Goal: Task Accomplishment & Management: Complete application form

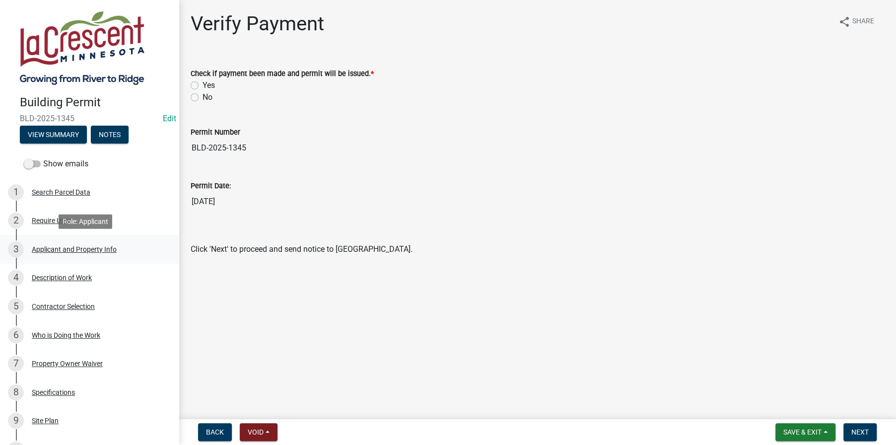
click at [56, 249] on div "Applicant and Property Info" at bounding box center [74, 249] width 85 height 7
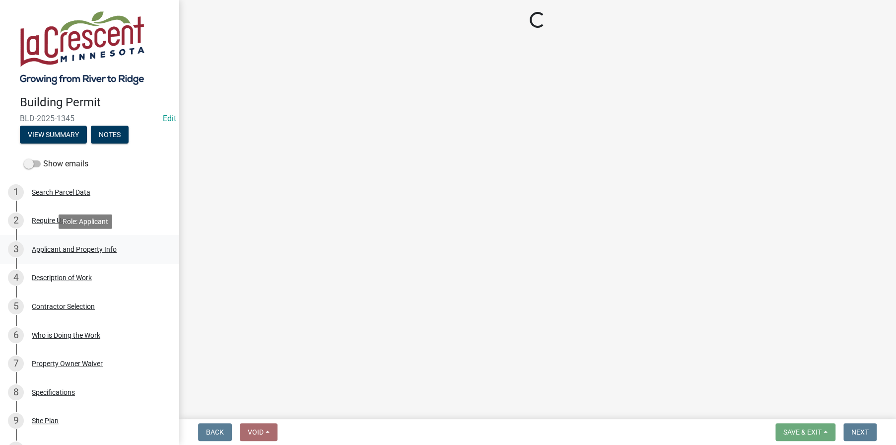
select select "e838c9e2-1e6e-4405-bddc-a3335cd38b08"
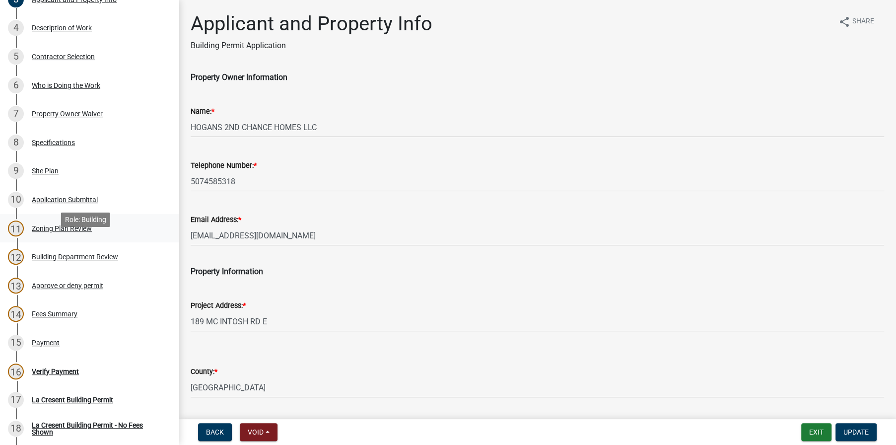
scroll to position [298, 0]
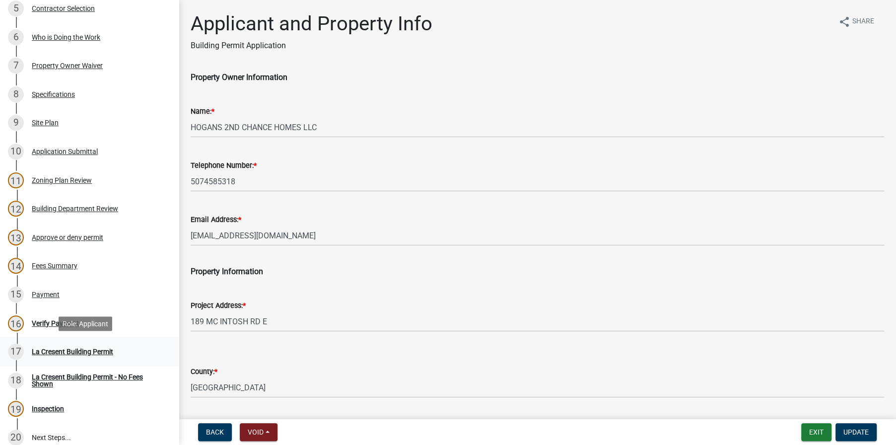
click at [58, 349] on div "La Cresent Building Permit" at bounding box center [72, 351] width 81 height 7
click at [44, 322] on div "Verify Payment" at bounding box center [55, 323] width 47 height 7
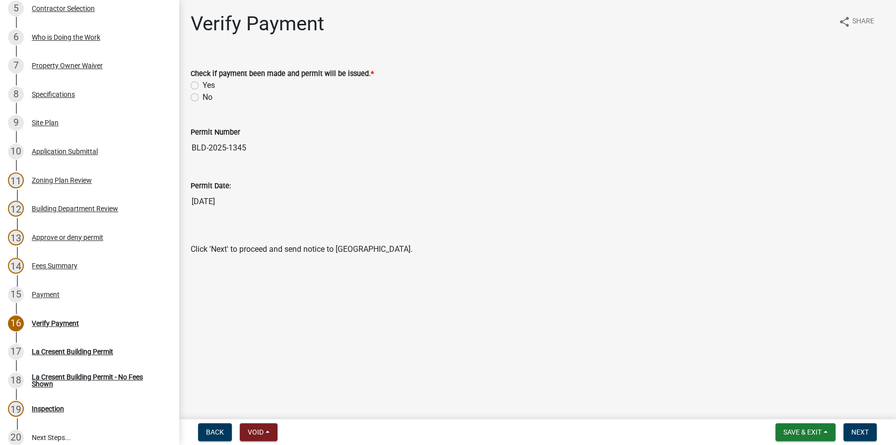
click at [202, 82] on label "Yes" at bounding box center [208, 85] width 12 height 12
click at [202, 82] on input "Yes" at bounding box center [205, 82] width 6 height 6
radio input "true"
click at [859, 428] on span "Next" at bounding box center [859, 432] width 17 height 8
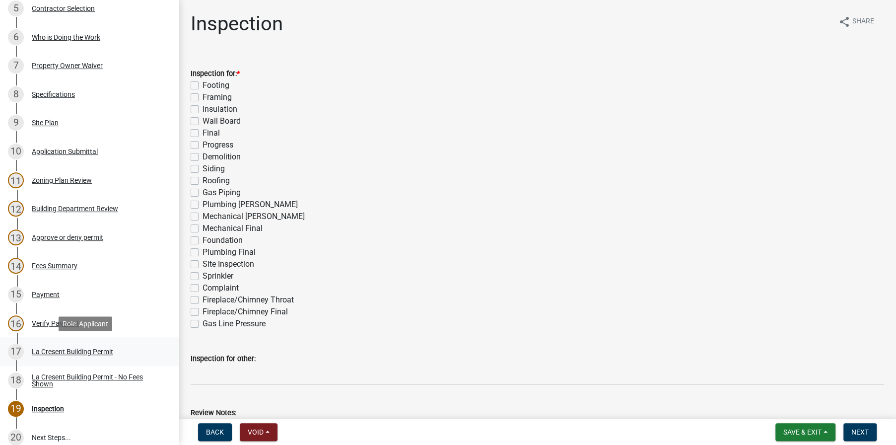
click at [92, 348] on div "La Cresent Building Permit" at bounding box center [72, 351] width 81 height 7
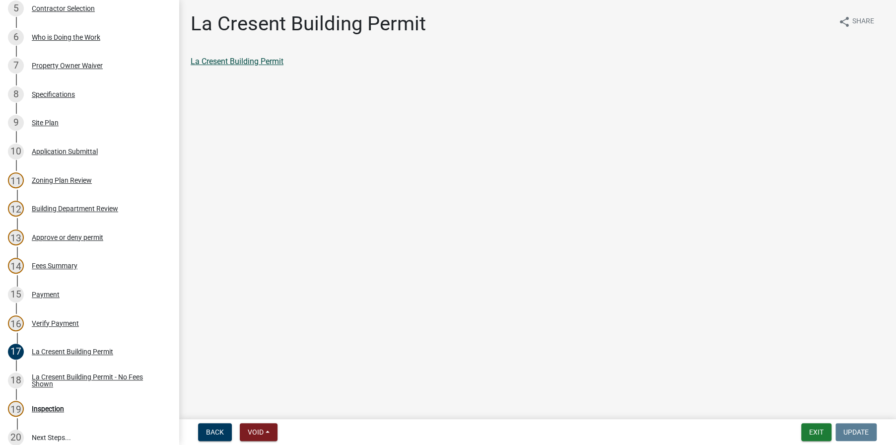
click at [235, 62] on link "La Cresent Building Permit" at bounding box center [237, 61] width 93 height 9
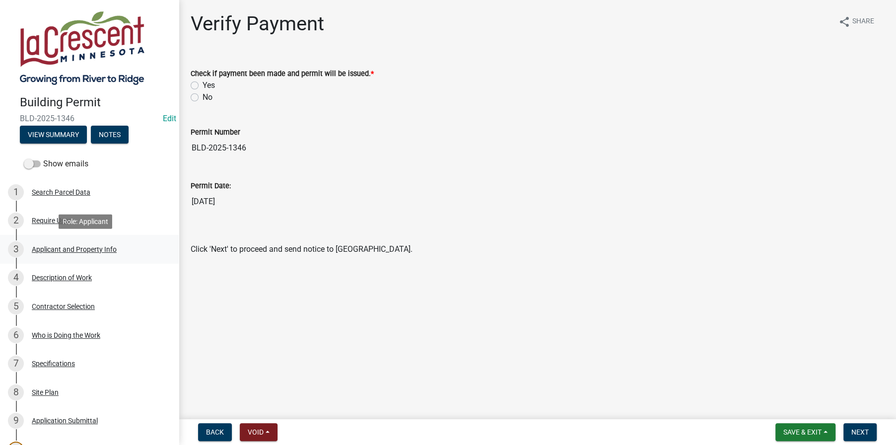
click at [60, 246] on div "Applicant and Property Info" at bounding box center [74, 249] width 85 height 7
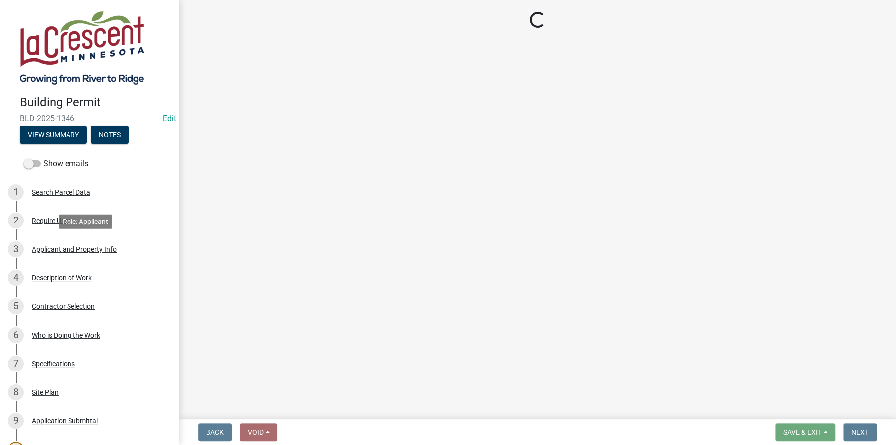
select select "e838c9e2-1e6e-4405-bddc-a3335cd38b08"
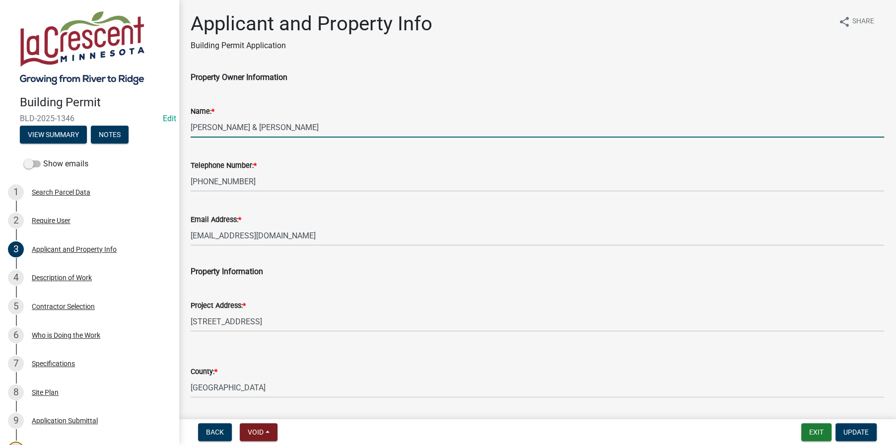
click at [239, 126] on input "BERGSTROM,DEAN R & SALLY L" at bounding box center [537, 127] width 693 height 20
click at [267, 125] on input "BERGSTROM, DEAN R & SALLY L" at bounding box center [537, 127] width 693 height 20
click at [311, 126] on input "BERGSTROM, DEAN & SALLY L" at bounding box center [537, 127] width 693 height 20
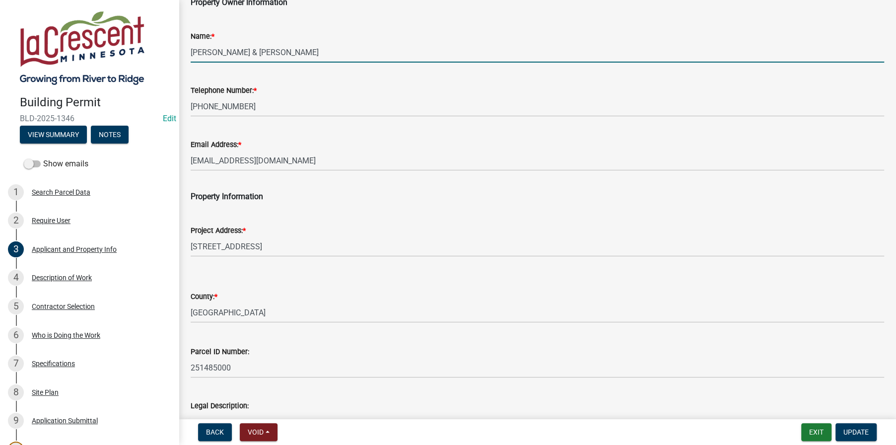
scroll to position [165, 0]
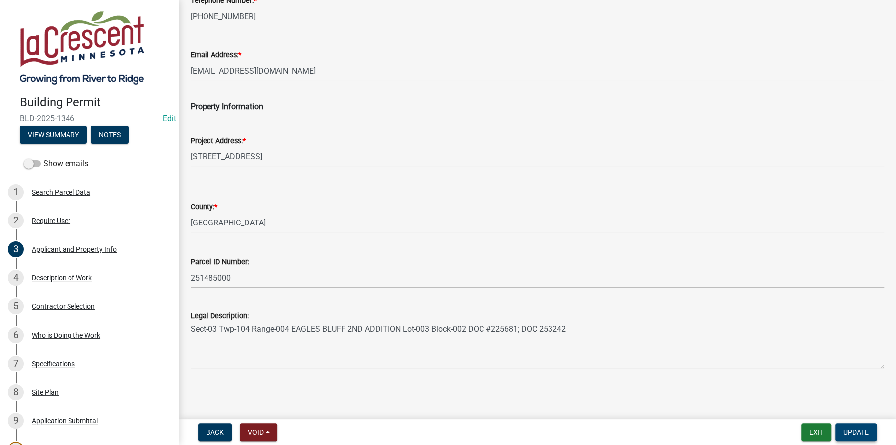
type input "BERGSTROM, DEAN & SALLY"
click at [849, 430] on span "Update" at bounding box center [855, 432] width 25 height 8
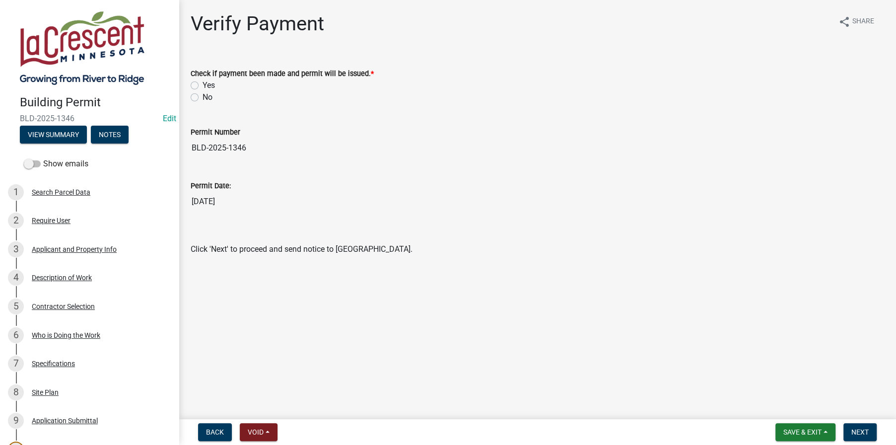
click at [202, 87] on label "Yes" at bounding box center [208, 85] width 12 height 12
click at [202, 86] on input "Yes" at bounding box center [205, 82] width 6 height 6
radio input "true"
click at [862, 431] on span "Next" at bounding box center [859, 432] width 17 height 8
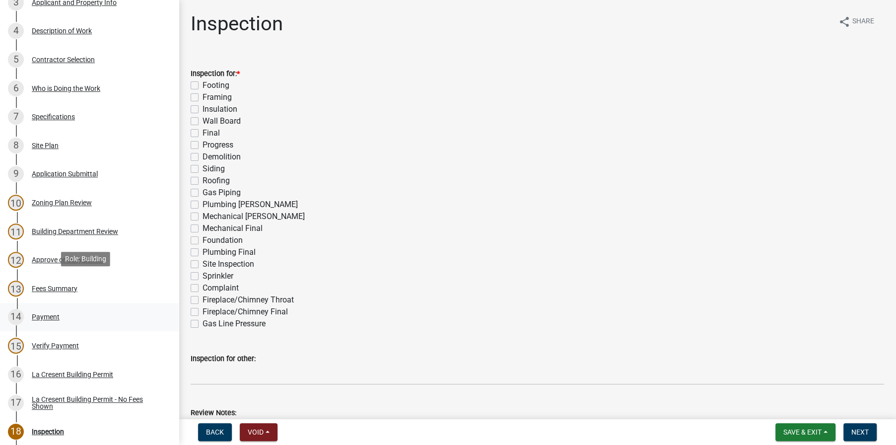
scroll to position [248, 0]
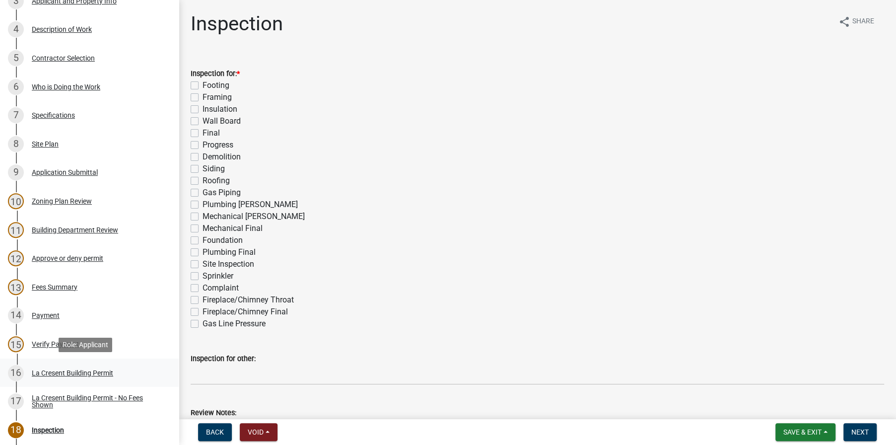
click at [62, 370] on div "La Cresent Building Permit" at bounding box center [72, 372] width 81 height 7
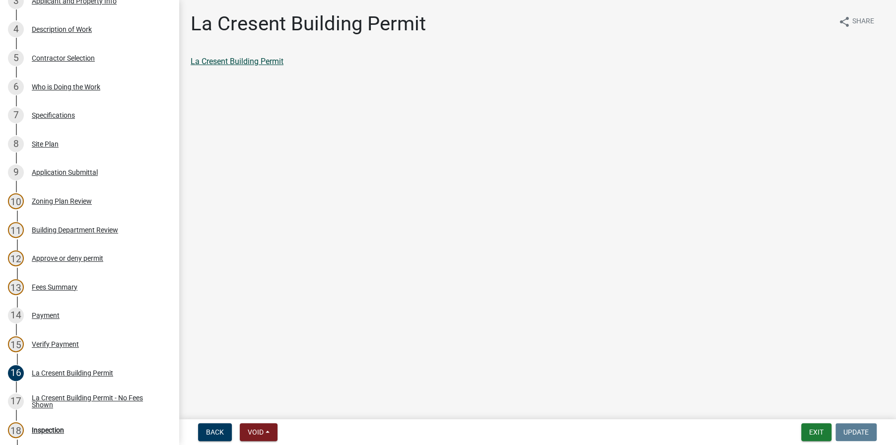
click at [281, 62] on link "La Cresent Building Permit" at bounding box center [237, 61] width 93 height 9
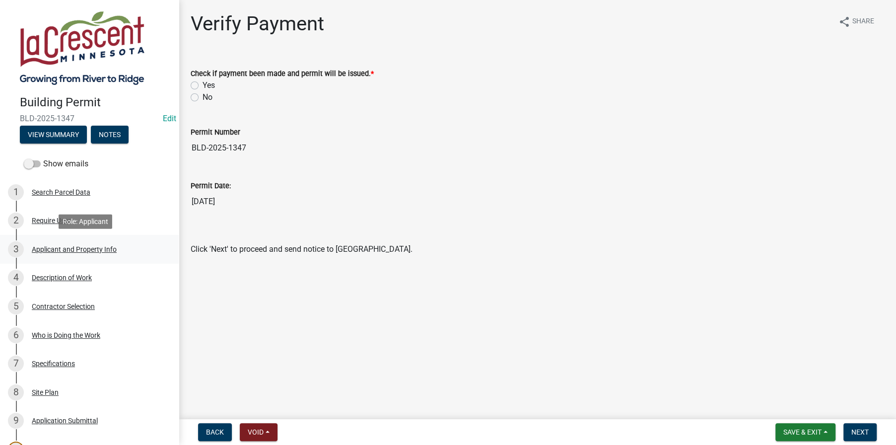
click at [45, 248] on div "Applicant and Property Info" at bounding box center [74, 249] width 85 height 7
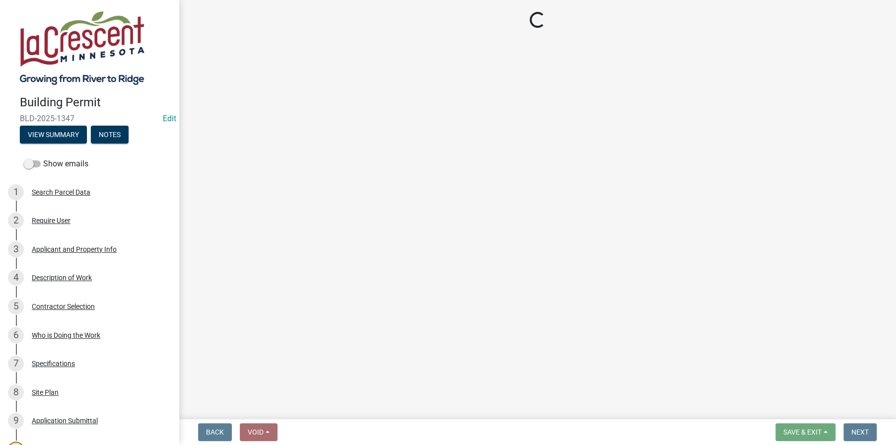
select select "e838c9e2-1e6e-4405-bddc-a3335cd38b08"
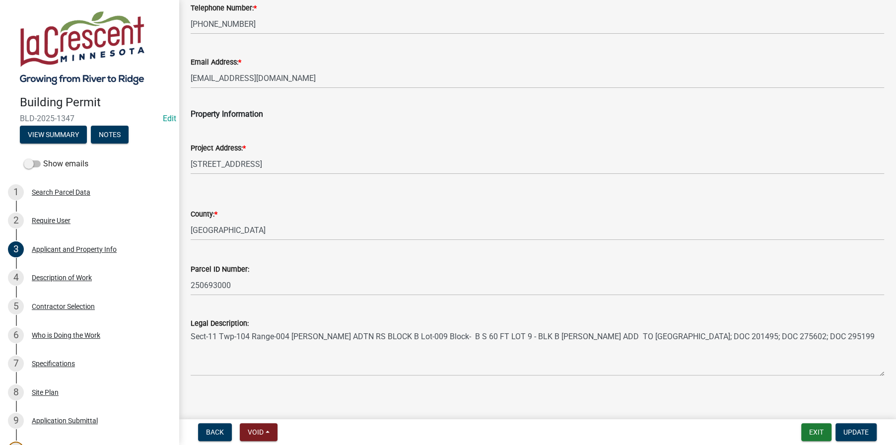
scroll to position [165, 0]
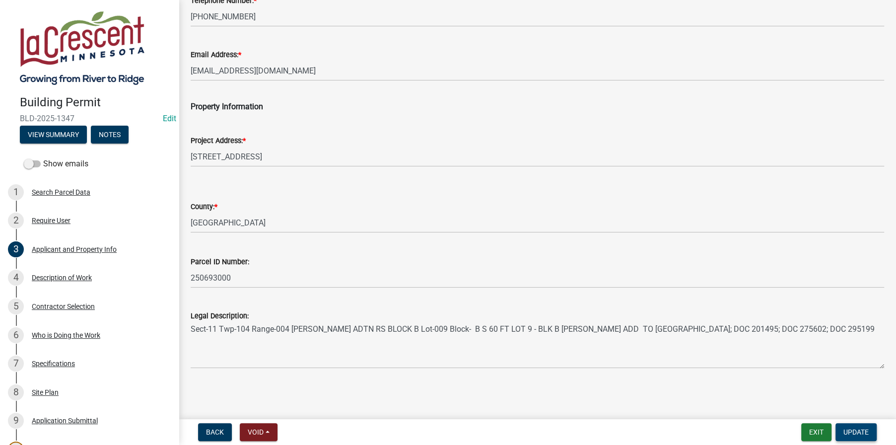
type input "KIMBALL, ADAM & TIFFANY"
click at [854, 428] on span "Update" at bounding box center [855, 432] width 25 height 8
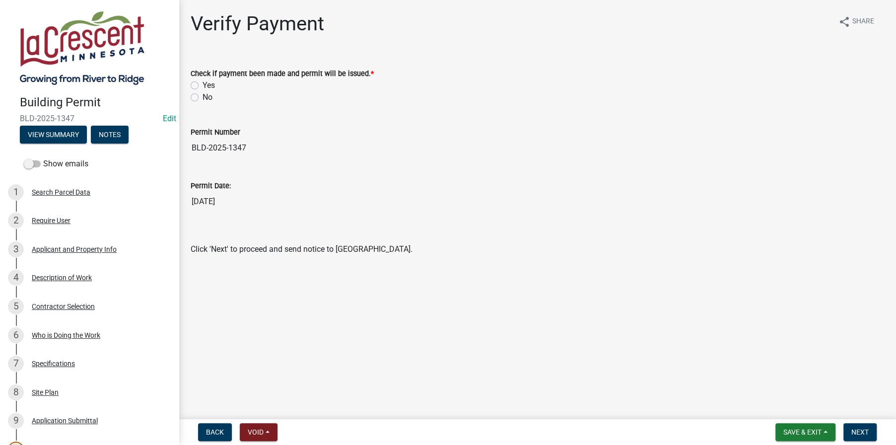
click at [202, 85] on label "Yes" at bounding box center [208, 85] width 12 height 12
click at [202, 85] on input "Yes" at bounding box center [205, 82] width 6 height 6
radio input "true"
click at [858, 430] on span "Next" at bounding box center [859, 432] width 17 height 8
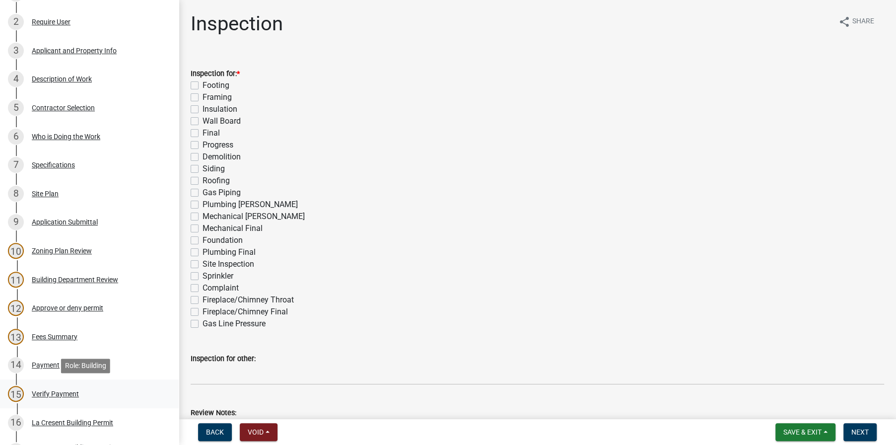
scroll to position [248, 0]
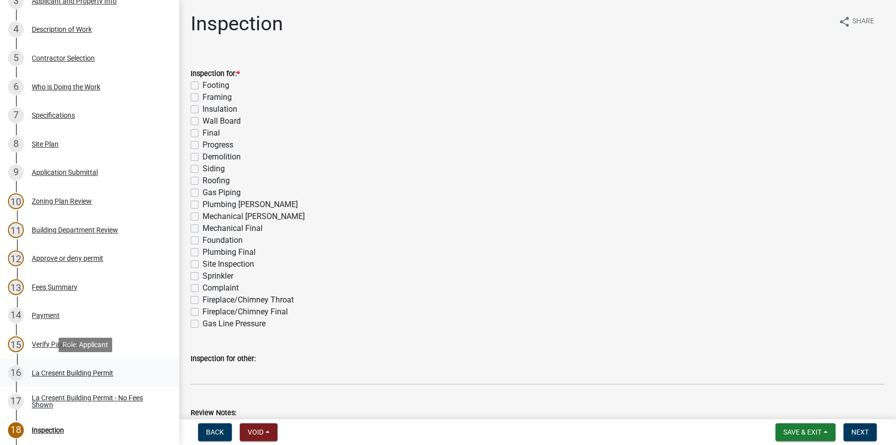
click at [54, 373] on div "La Cresent Building Permit" at bounding box center [72, 372] width 81 height 7
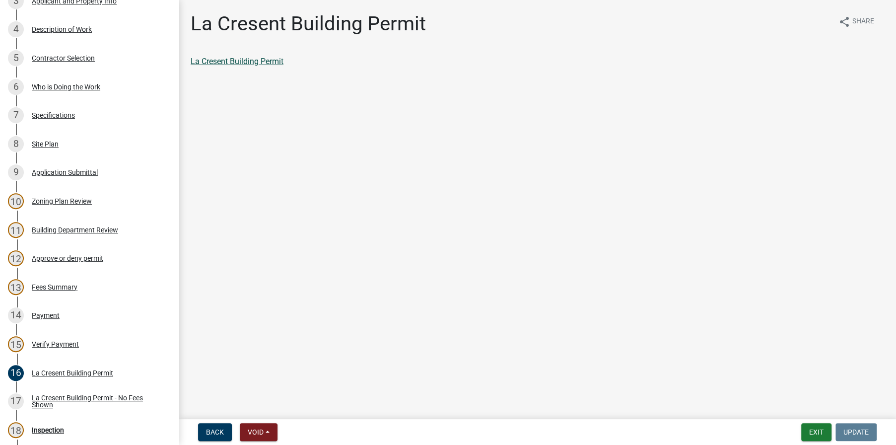
click at [231, 62] on link "La Cresent Building Permit" at bounding box center [237, 61] width 93 height 9
